Goal: Transaction & Acquisition: Purchase product/service

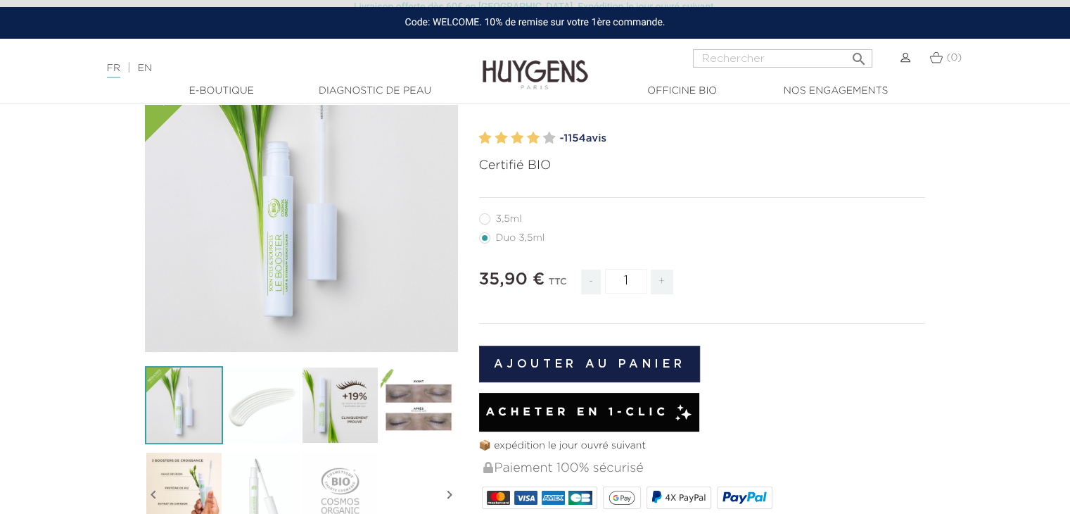
scroll to position [151, 0]
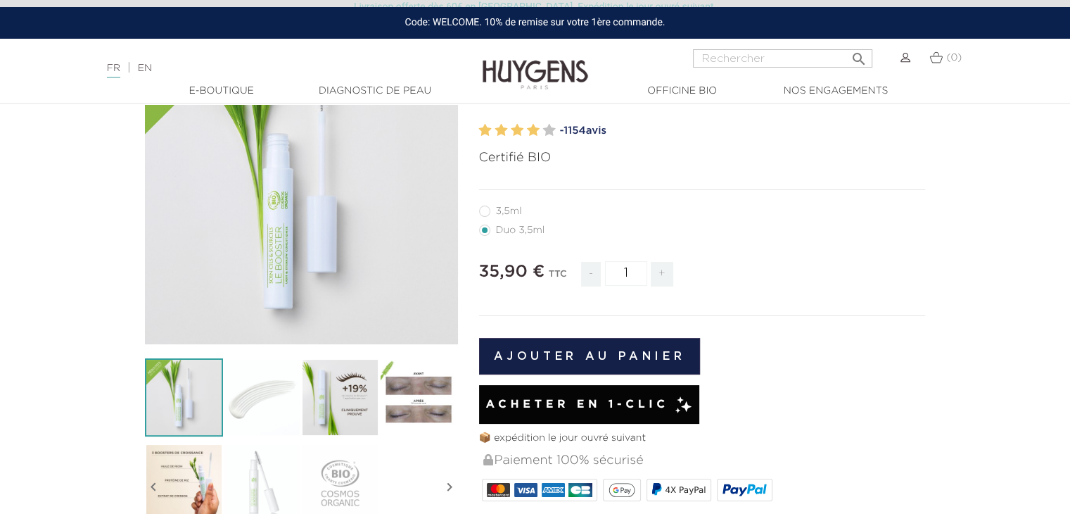
click at [521, 374] on button "Ajouter au panier" at bounding box center [590, 356] width 222 height 37
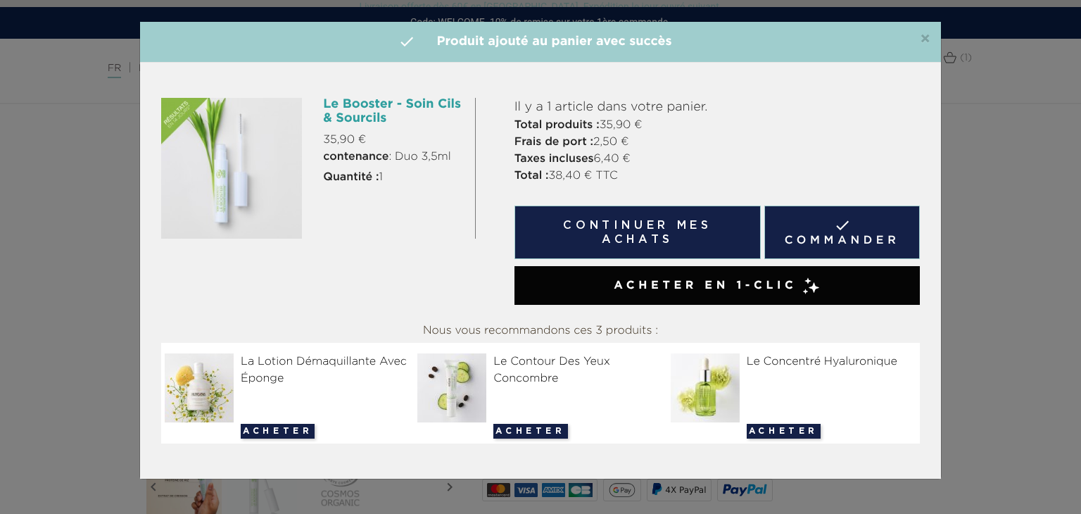
click at [678, 225] on button "Continuer mes achats" at bounding box center [637, 231] width 246 height 53
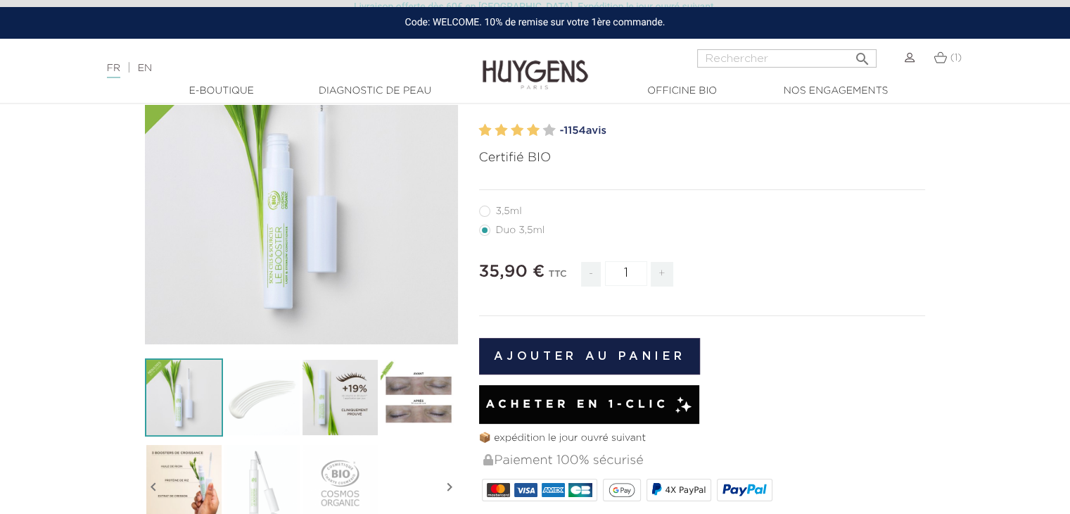
scroll to position [0, 0]
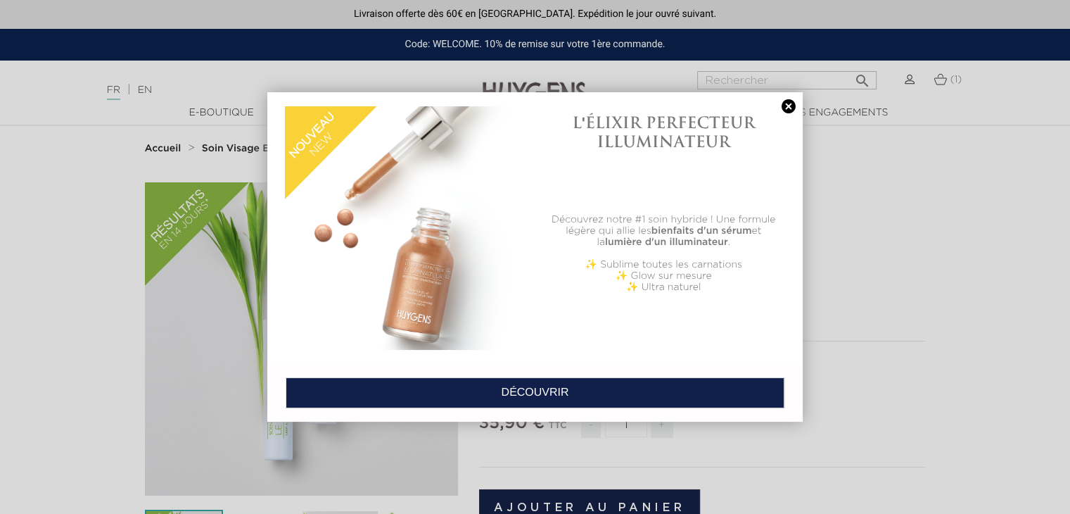
click at [789, 101] on link at bounding box center [789, 106] width 20 height 15
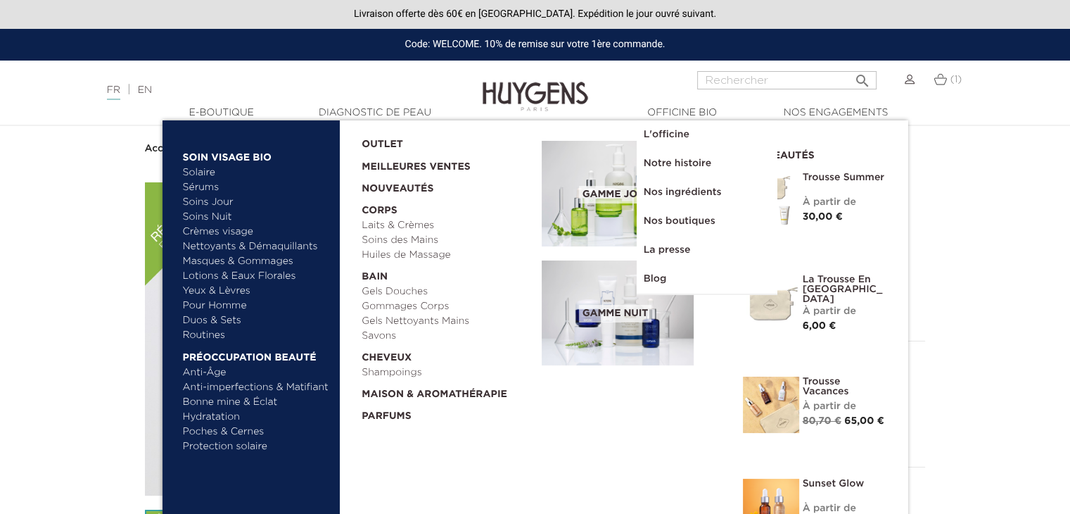
click at [202, 186] on link "Sérums" at bounding box center [256, 187] width 147 height 15
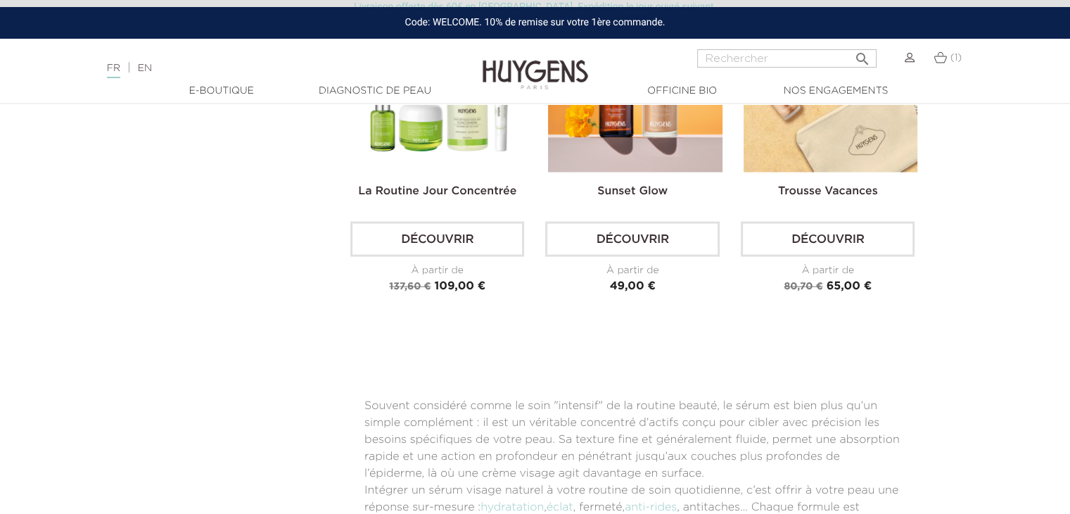
scroll to position [2801, 0]
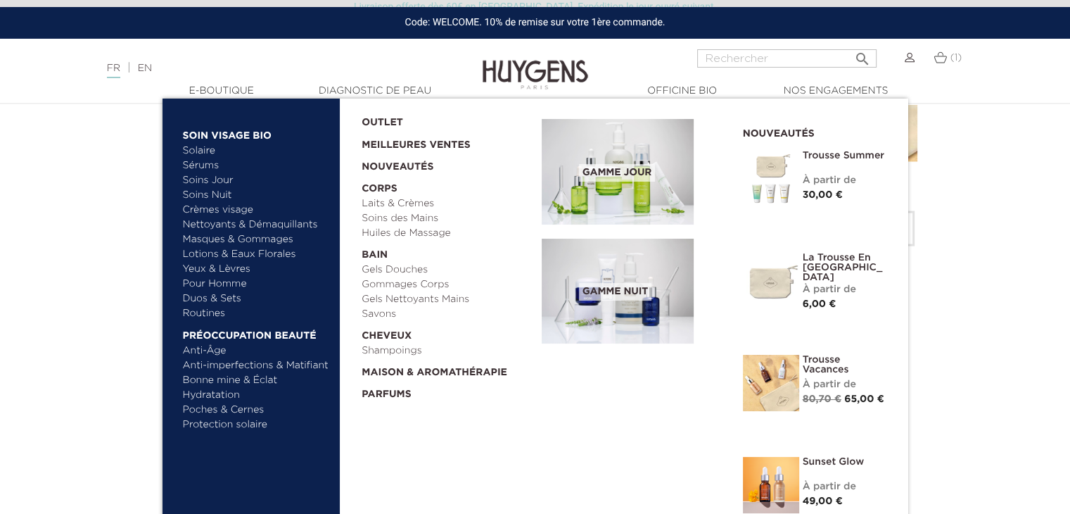
click at [225, 208] on link "Crèmes visage" at bounding box center [256, 210] width 147 height 15
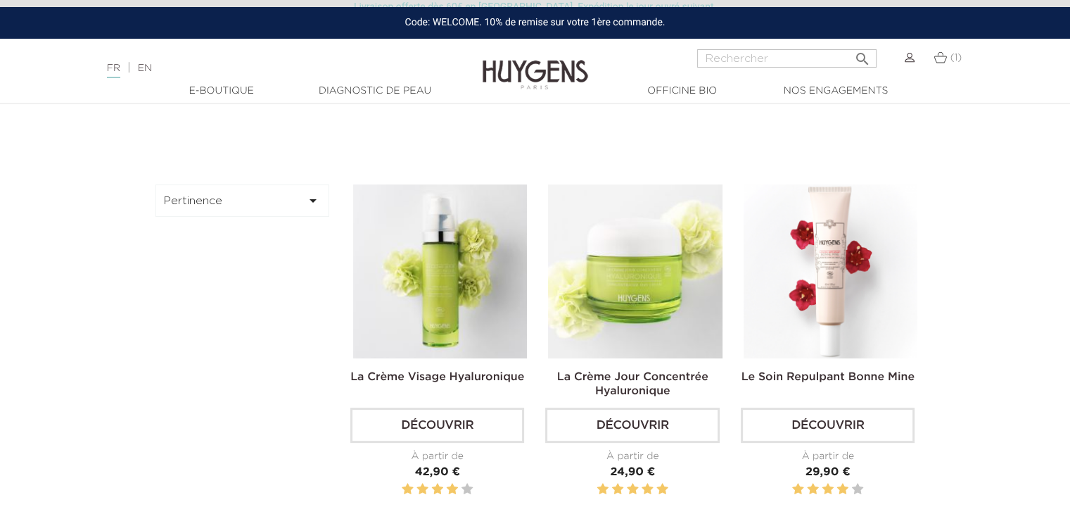
scroll to position [383, 0]
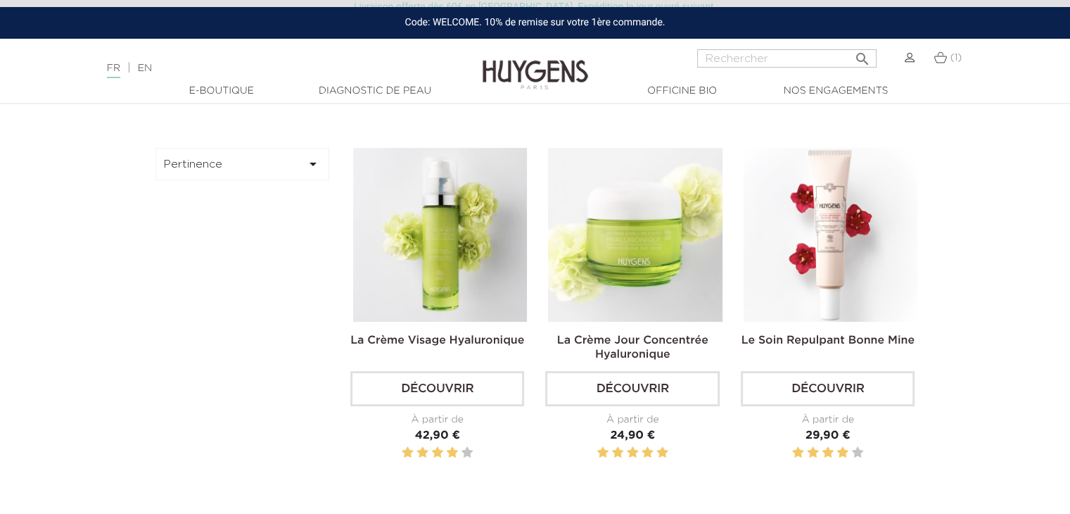
drag, startPoint x: 1080, startPoint y: 54, endPoint x: 1080, endPoint y: 101, distance: 46.4
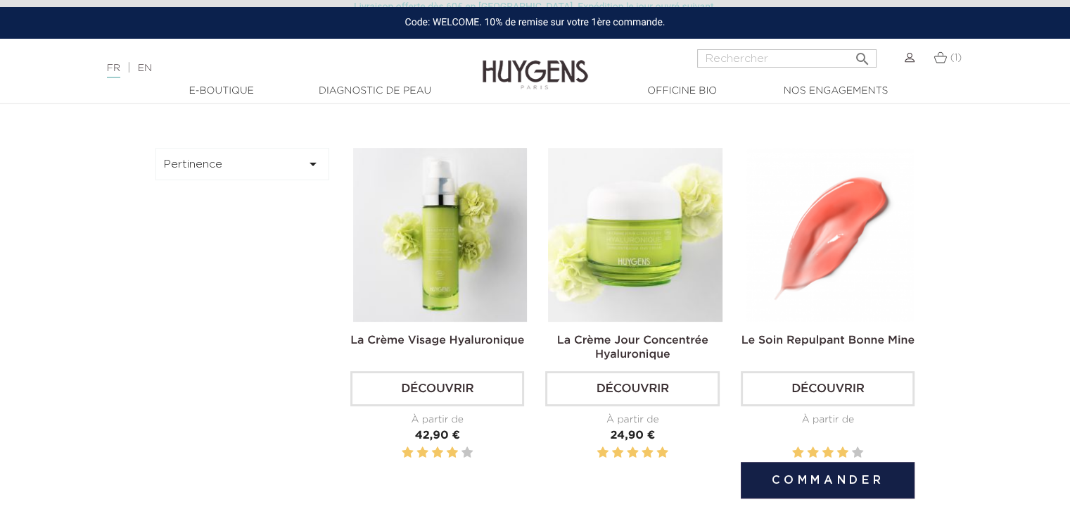
click at [850, 217] on img at bounding box center [831, 235] width 174 height 174
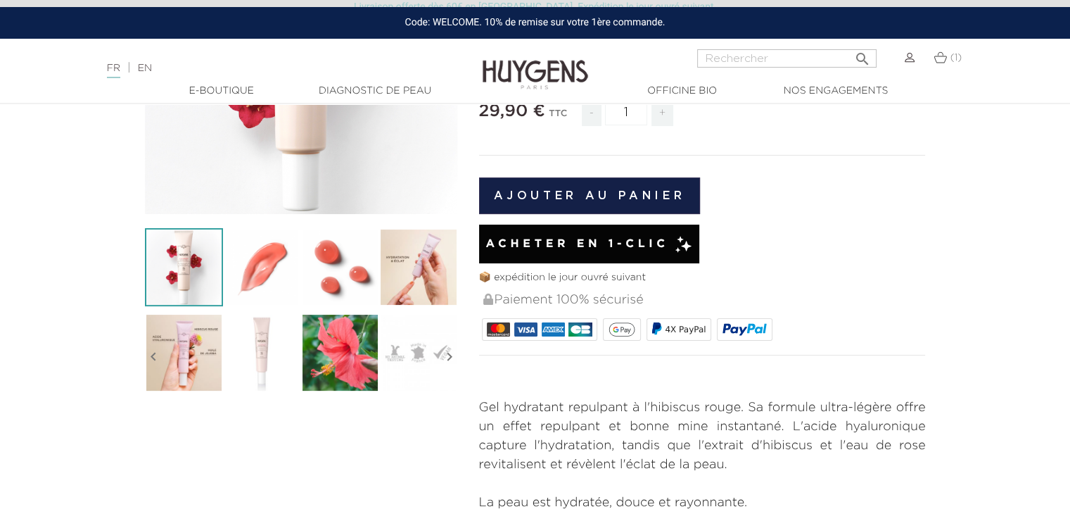
scroll to position [293, 0]
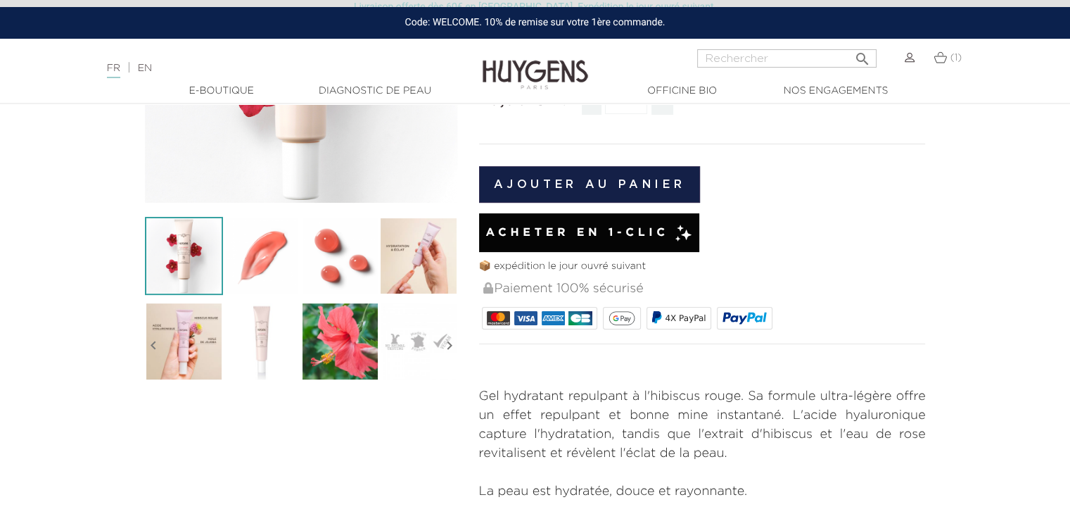
click at [557, 190] on button "Ajouter au panier" at bounding box center [590, 184] width 222 height 37
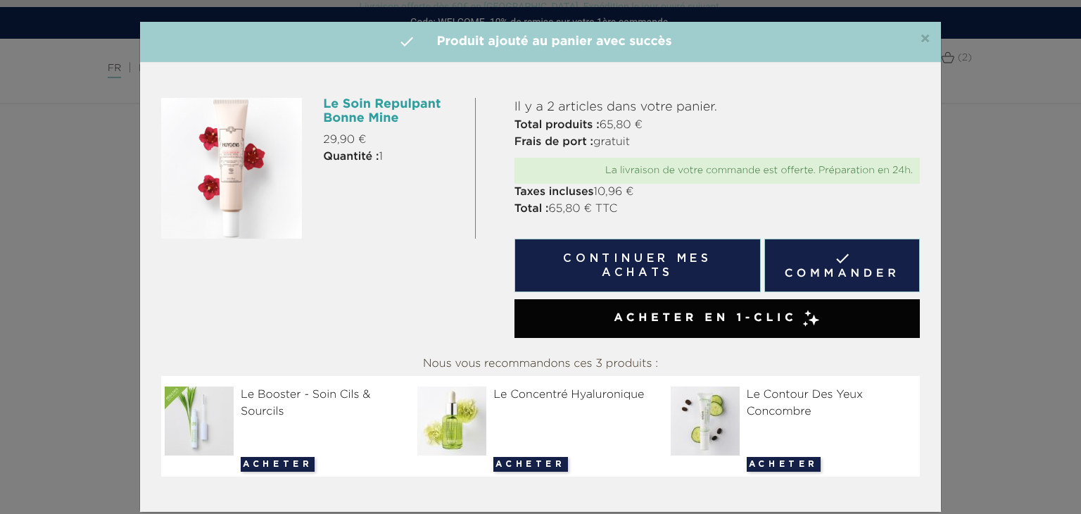
click at [681, 255] on button "Continuer mes achats" at bounding box center [637, 264] width 246 height 53
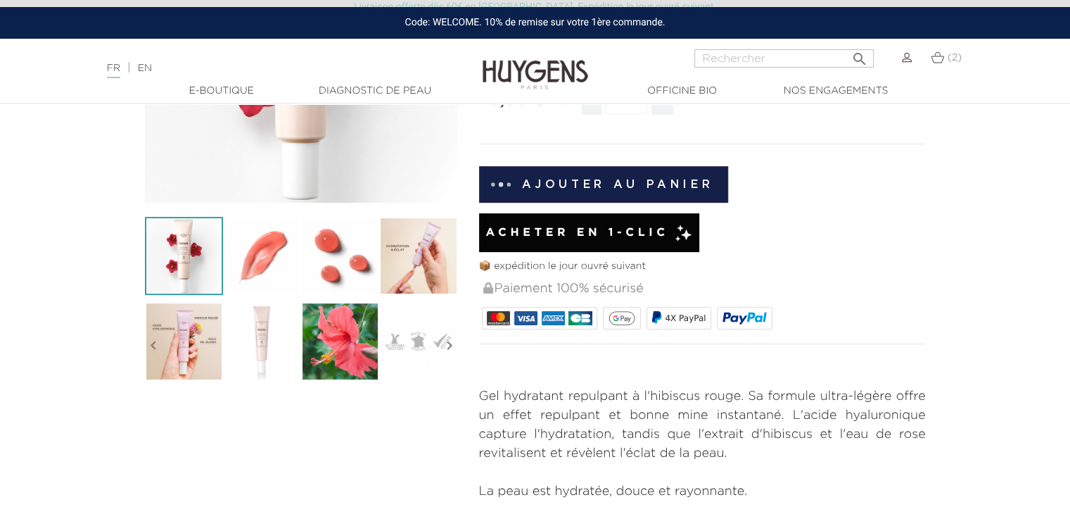
click at [937, 60] on img at bounding box center [937, 57] width 13 height 12
